Goal: Information Seeking & Learning: Learn about a topic

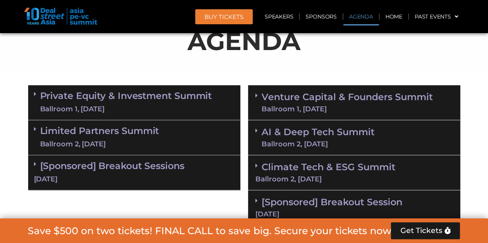
scroll to position [461, 0]
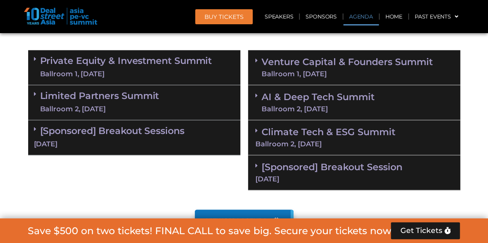
click at [257, 166] on span at bounding box center [258, 166] width 6 height 7
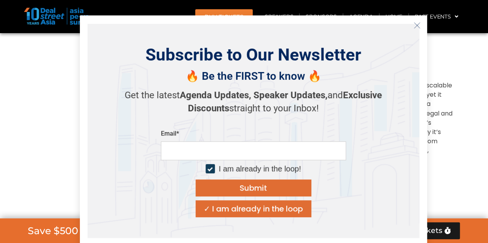
scroll to position [622, 0]
click at [420, 22] on button "Close" at bounding box center [416, 25] width 12 height 12
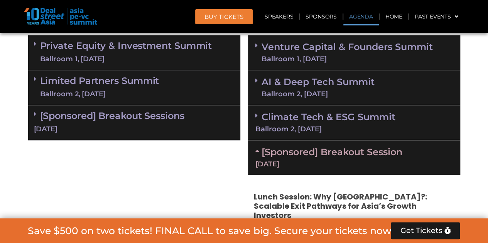
scroll to position [475, 0]
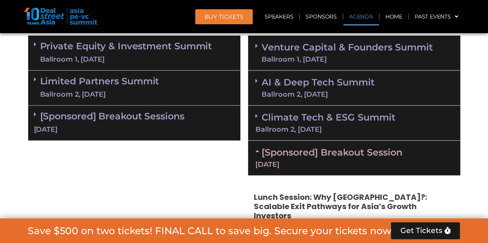
click at [256, 119] on div "Climate Tech & ESG Summit Ballroom 2, 11 Sept" at bounding box center [354, 123] width 212 height 35
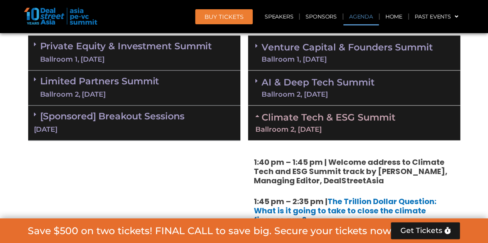
click at [256, 81] on icon at bounding box center [256, 81] width 2 height 6
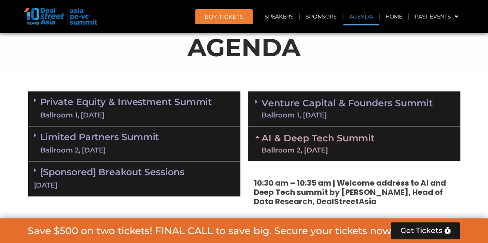
scroll to position [407, 0]
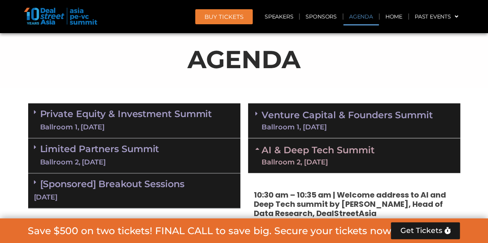
click at [257, 114] on icon at bounding box center [256, 114] width 2 height 6
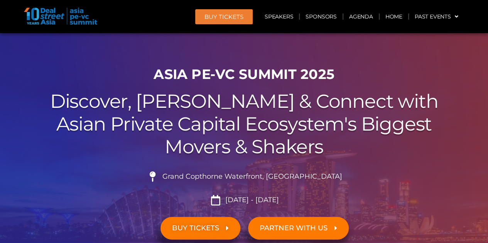
scroll to position [0, 0]
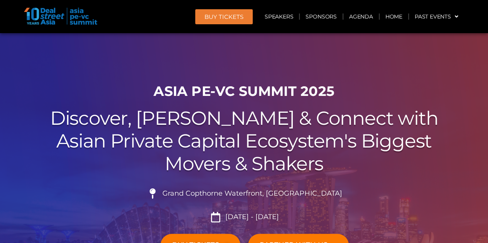
click at [151, 57] on div at bounding box center [244, 173] width 488 height 281
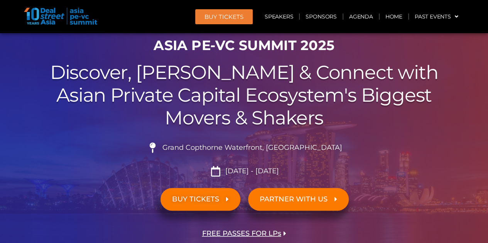
scroll to position [45, 0]
